Goal: Information Seeking & Learning: Understand process/instructions

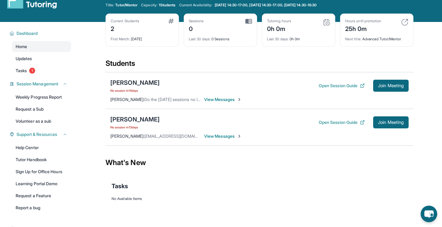
scroll to position [21, 0]
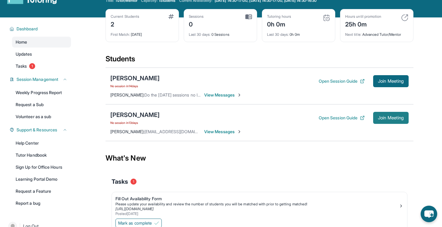
click at [374, 117] on button "Join Meeting" at bounding box center [390, 118] width 35 height 12
click at [394, 118] on span "Join Meeting" at bounding box center [391, 118] width 26 height 4
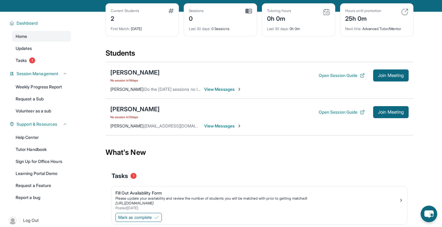
scroll to position [33, 0]
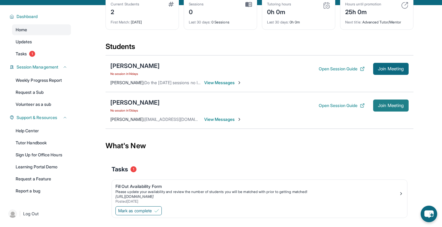
click at [381, 107] on span "Join Meeting" at bounding box center [391, 106] width 26 height 4
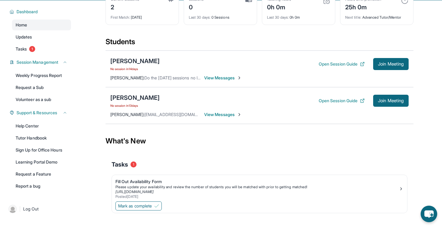
scroll to position [47, 0]
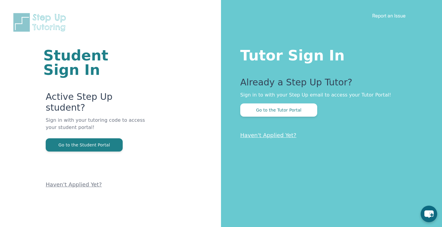
click at [152, 93] on div "Student Sign In Active Step Up student? Sign in with your tutoring code to acce…" at bounding box center [110, 94] width 173 height 189
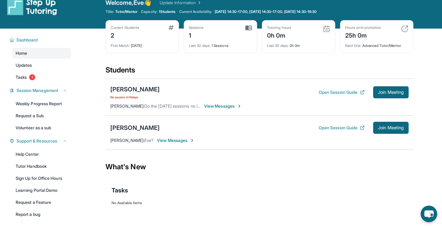
scroll to position [11, 0]
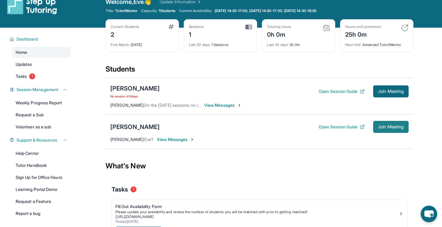
click at [399, 128] on span "Join Meeting" at bounding box center [391, 127] width 26 height 4
click at [383, 128] on span "Join Meeting" at bounding box center [391, 127] width 26 height 4
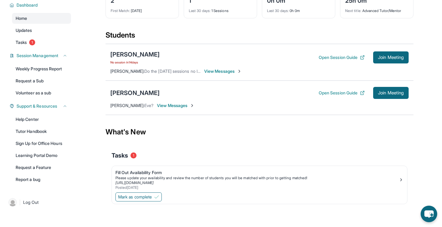
scroll to position [0, 0]
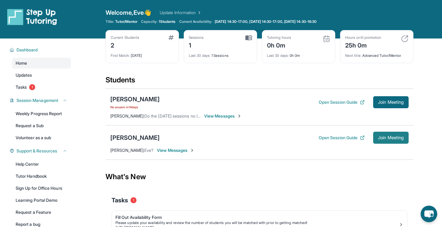
click at [393, 139] on span "Join Meeting" at bounding box center [391, 138] width 26 height 4
click at [199, 13] on link "Update Information" at bounding box center [181, 13] width 42 height 6
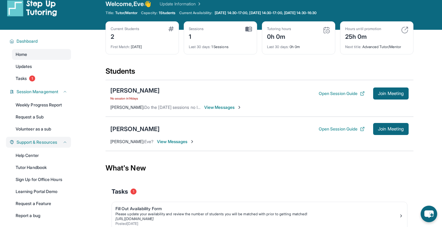
scroll to position [8, 0]
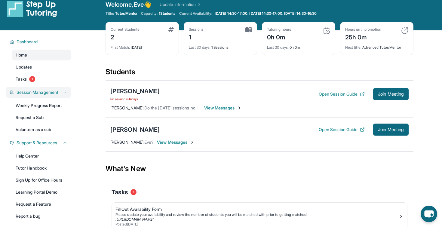
click at [36, 92] on span "Session Management" at bounding box center [38, 92] width 42 height 6
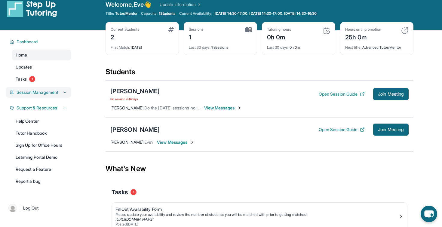
click at [36, 92] on span "Session Management" at bounding box center [38, 92] width 42 height 6
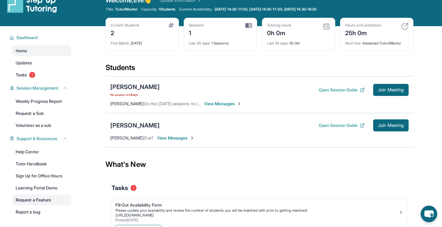
scroll to position [0, 0]
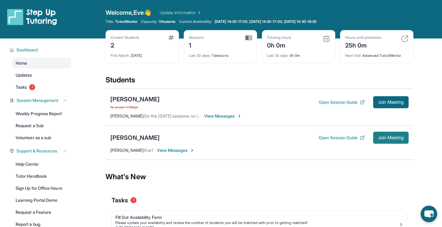
click at [379, 139] on span "Join Meeting" at bounding box center [391, 138] width 26 height 4
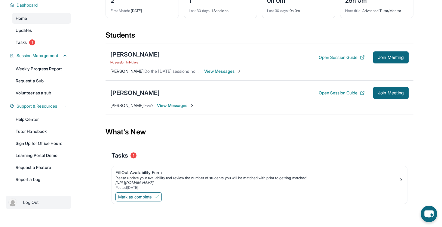
click at [12, 205] on img at bounding box center [12, 202] width 8 height 8
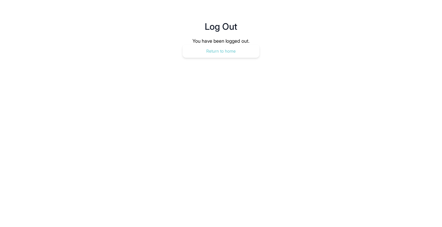
click at [206, 44] on button "Return to home" at bounding box center [220, 50] width 77 height 13
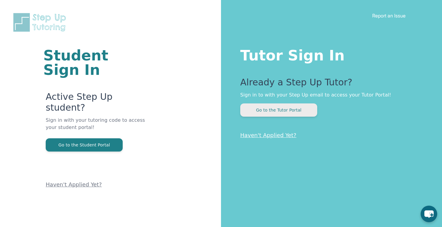
click at [300, 105] on button "Go to the Tutor Portal" at bounding box center [278, 109] width 77 height 13
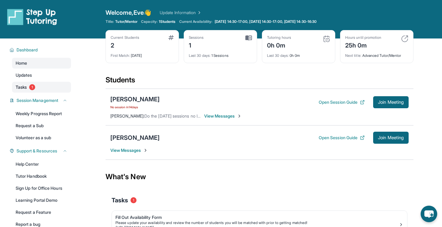
click at [39, 89] on link "Tasks 1" at bounding box center [41, 87] width 59 height 11
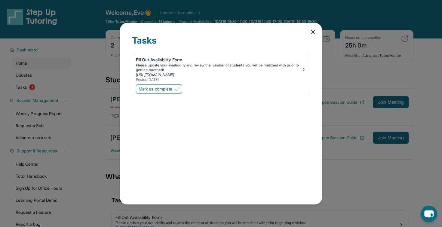
click at [312, 28] on div "Tasks Fill Out Availability Form Please update your availability and review the…" at bounding box center [221, 113] width 202 height 181
click at [312, 31] on icon at bounding box center [313, 32] width 6 height 6
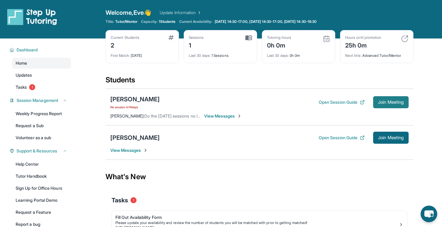
click at [379, 103] on span "Join Meeting" at bounding box center [391, 102] width 26 height 4
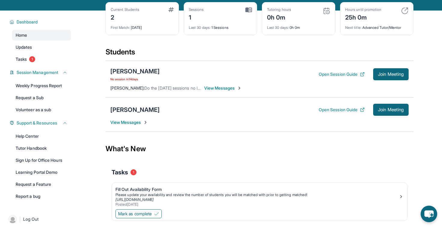
scroll to position [34, 0]
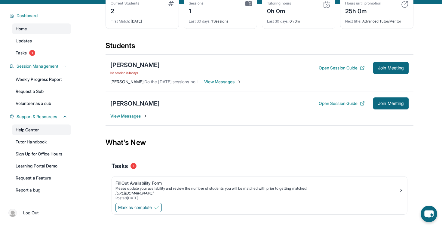
click at [33, 130] on link "Help Center" at bounding box center [41, 129] width 59 height 11
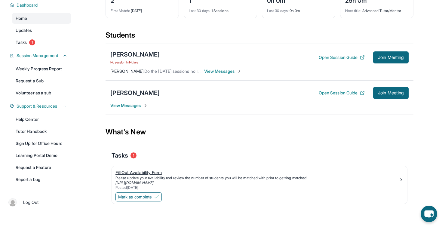
scroll to position [0, 0]
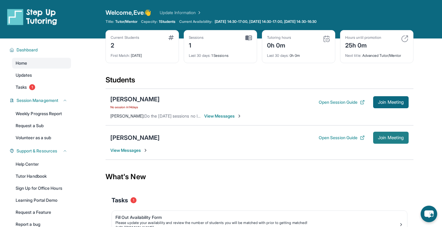
click at [391, 139] on span "Join Meeting" at bounding box center [391, 138] width 26 height 4
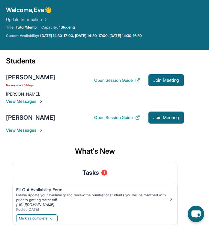
scroll to position [20, 0]
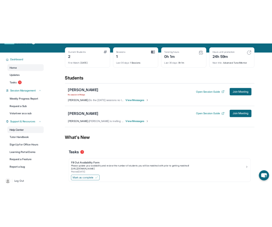
scroll to position [25, 0]
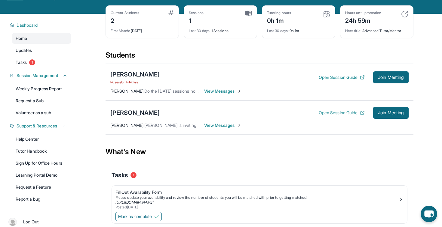
click at [209, 114] on button "Open Session Guide" at bounding box center [341, 113] width 46 height 6
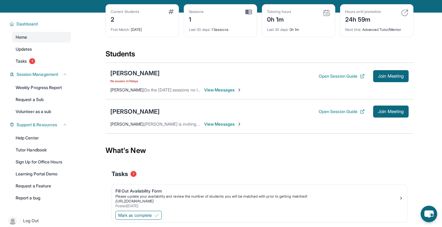
scroll to position [24, 0]
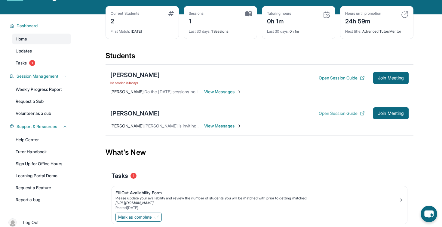
click at [209, 113] on button "Open Session Guide" at bounding box center [341, 114] width 46 height 6
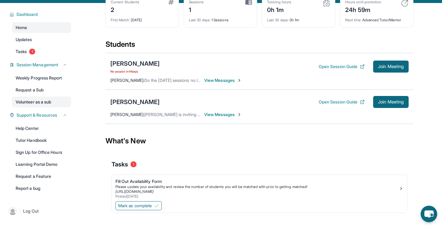
scroll to position [41, 0]
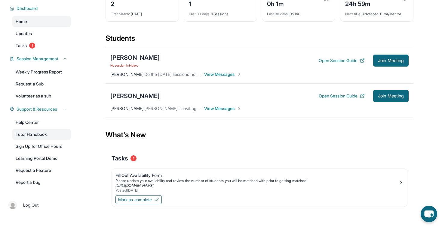
click at [37, 134] on link "Tutor Handbook" at bounding box center [41, 134] width 59 height 11
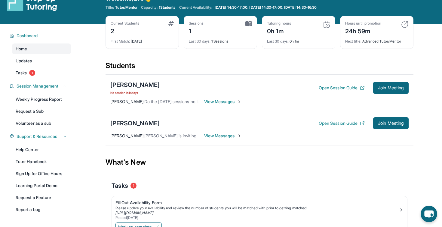
scroll to position [44, 0]
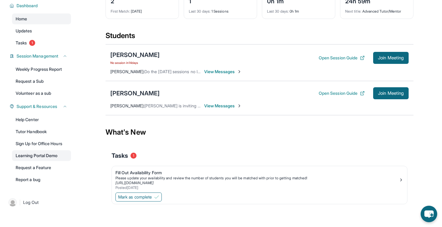
click at [34, 154] on link "Learning Portal Demo" at bounding box center [41, 156] width 59 height 11
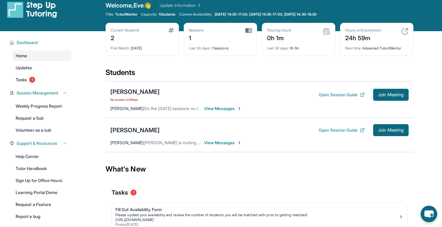
scroll to position [0, 0]
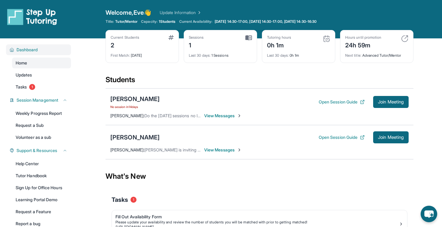
click at [18, 52] on span "Dashboard" at bounding box center [27, 50] width 21 height 6
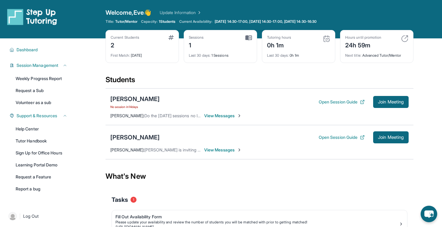
click at [8, 26] on div at bounding box center [43, 19] width 72 height 22
click at [13, 25] on div at bounding box center [43, 19] width 72 height 22
